Goal: Transaction & Acquisition: Purchase product/service

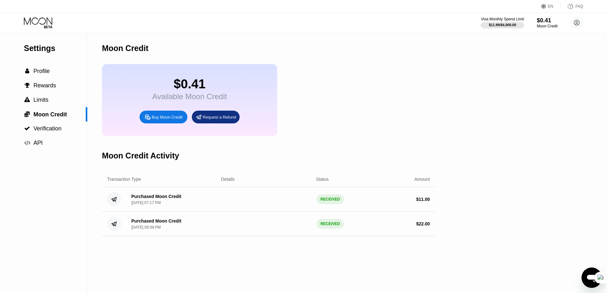
click at [175, 120] on div "Buy Moon Credit" at bounding box center [167, 116] width 31 height 5
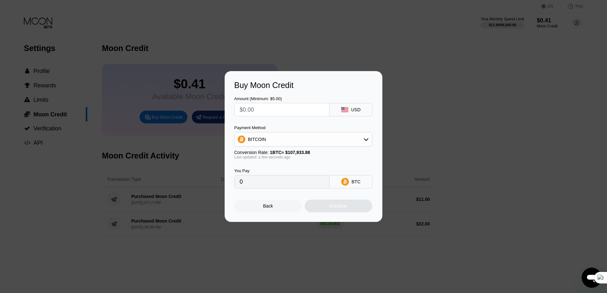
click at [354, 137] on div "BITCOIN" at bounding box center [302, 139] width 137 height 13
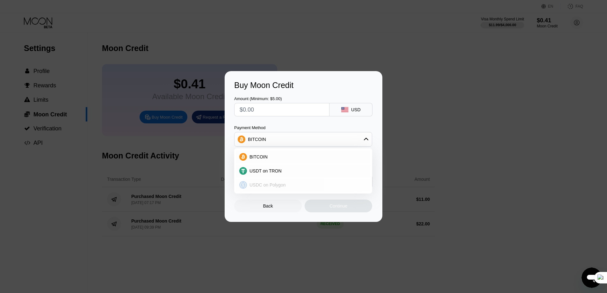
click at [296, 185] on div "USDC on Polygon" at bounding box center [307, 184] width 120 height 5
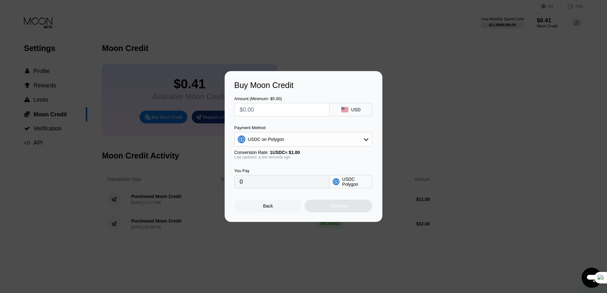
click at [303, 110] on input "text" at bounding box center [281, 109] width 84 height 13
click at [369, 136] on div "USDC on Polygon" at bounding box center [302, 139] width 137 height 13
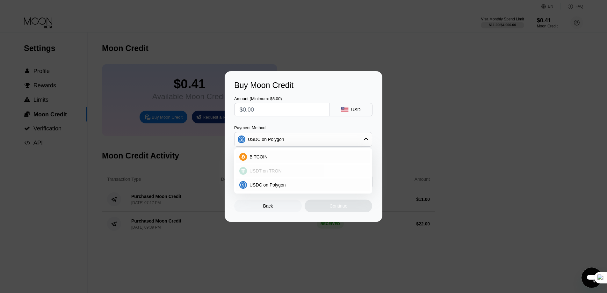
click at [274, 173] on span "USDT on TRON" at bounding box center [265, 170] width 32 height 5
type input "0.00"
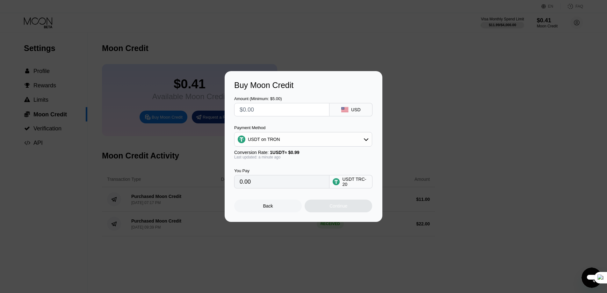
click at [436, 97] on div "Buy Moon Credit Amount (Minimum: $5.00) USD Payment Method USDT on TRON Convers…" at bounding box center [303, 146] width 607 height 151
click at [274, 206] on div "Back" at bounding box center [268, 205] width 68 height 13
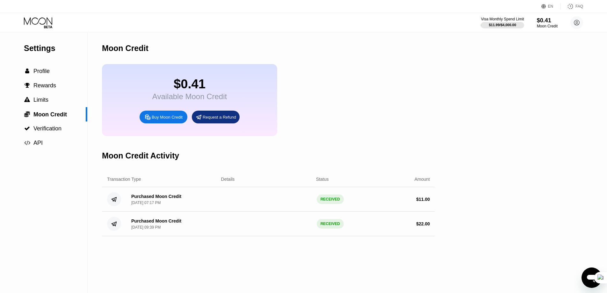
click at [433, 93] on div "$0.41 Available Moon Credit Buy Moon Credit Request a Refund" at bounding box center [268, 100] width 333 height 72
